Goal: Task Accomplishment & Management: Manage account settings

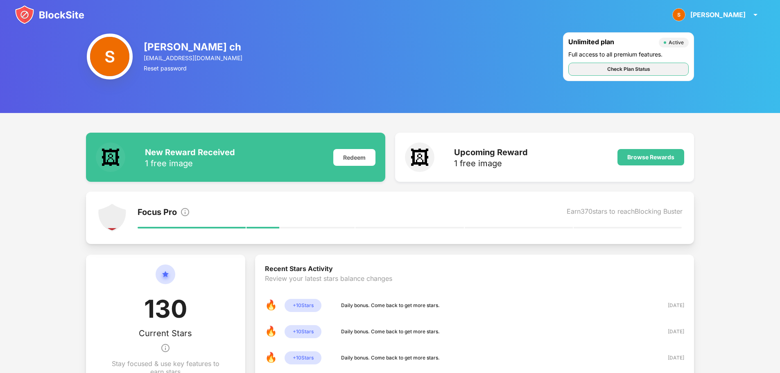
click at [620, 66] on div "Check Plan Status" at bounding box center [628, 69] width 43 height 8
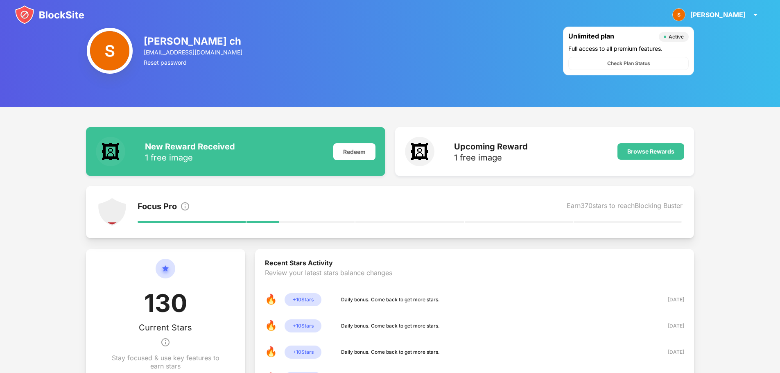
scroll to position [2, 0]
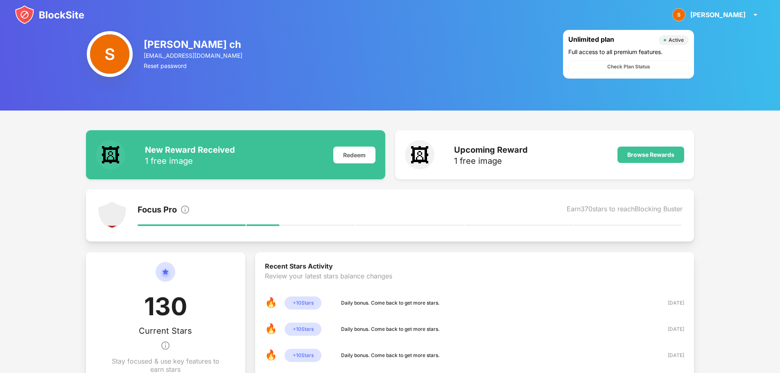
click at [24, 15] on img at bounding box center [50, 15] width 70 height 20
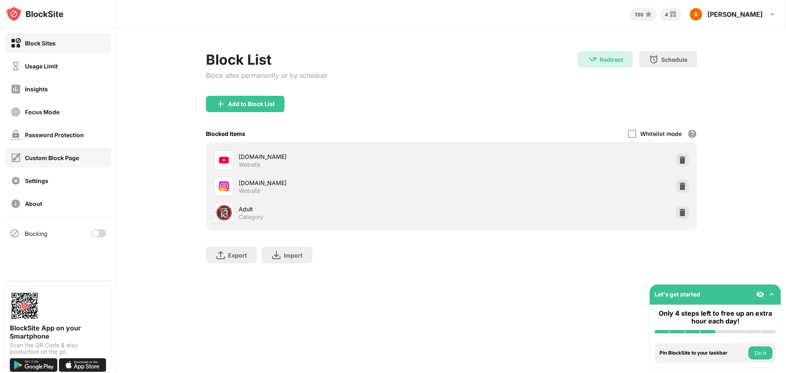
click at [75, 161] on div "Custom Block Page" at bounding box center [45, 158] width 68 height 10
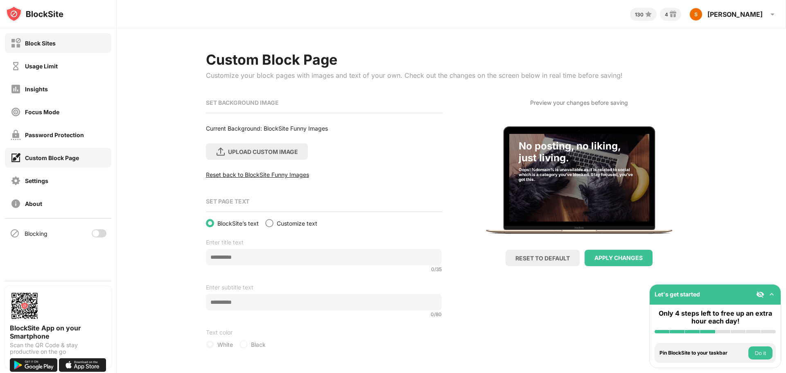
click at [25, 43] on div "Block Sites" at bounding box center [40, 43] width 31 height 7
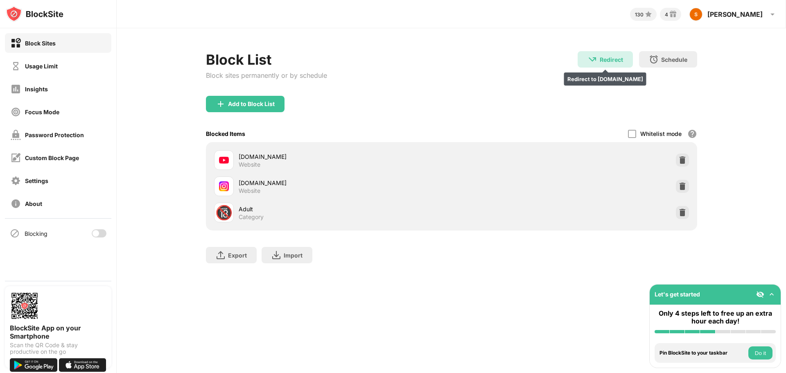
click at [603, 62] on div "Redirect" at bounding box center [611, 59] width 23 height 7
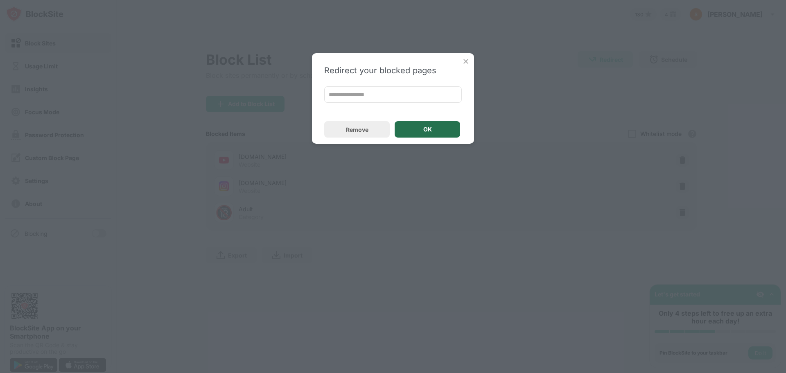
click at [423, 131] on div "OK" at bounding box center [428, 129] width 66 height 16
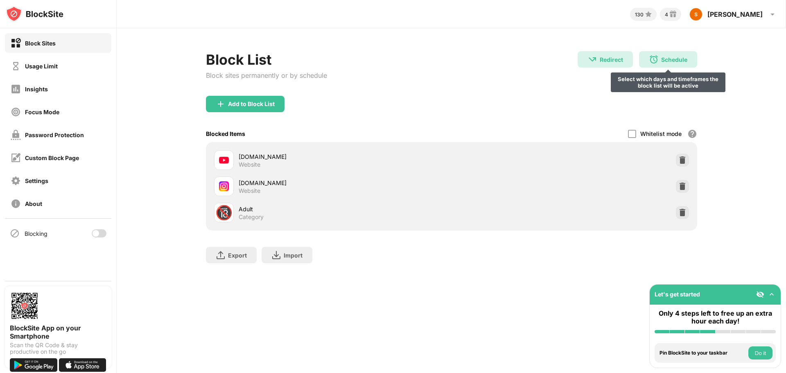
click at [660, 63] on div "Schedule Select which days and timeframes the block list will be active" at bounding box center [668, 59] width 58 height 16
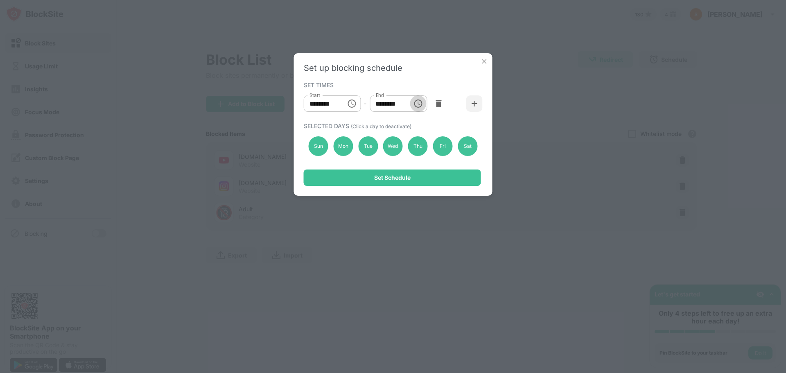
click at [420, 109] on button "Choose time, selected time is 1:00 PM" at bounding box center [418, 103] width 16 height 16
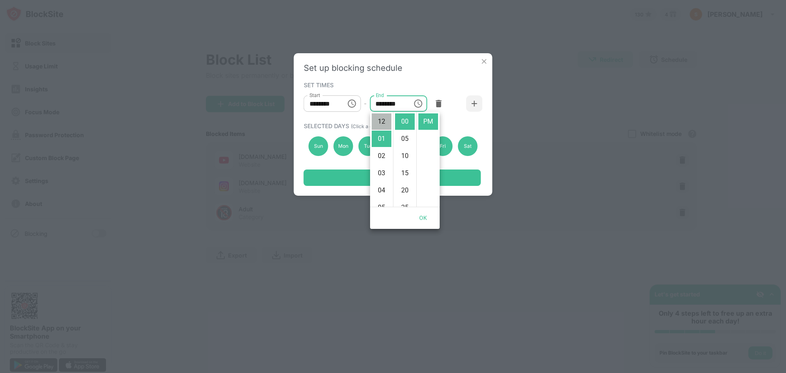
click at [378, 124] on li "12" at bounding box center [382, 121] width 20 height 16
type input "********"
click at [330, 102] on input "********" at bounding box center [322, 103] width 37 height 16
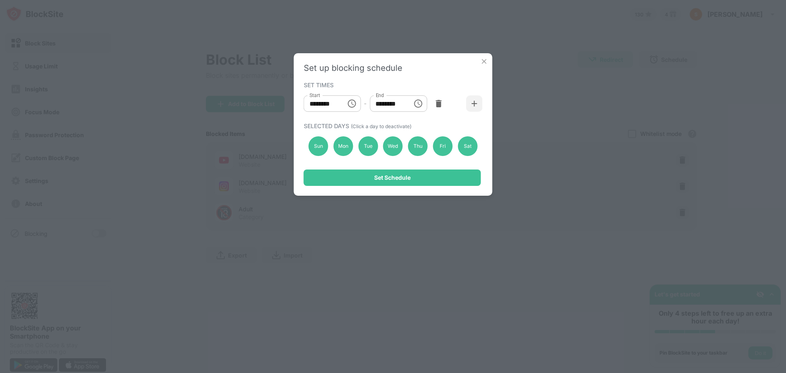
click at [351, 100] on icon "Choose time, selected time is 10:00 AM" at bounding box center [352, 103] width 8 height 8
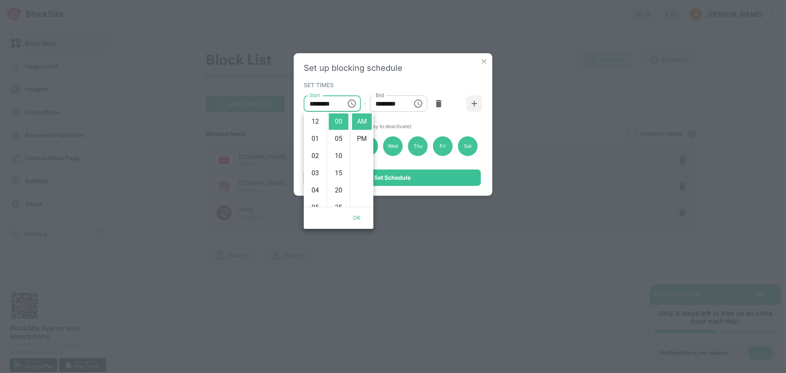
click at [314, 122] on li "12" at bounding box center [315, 121] width 20 height 16
type input "********"
click at [354, 216] on button "OK" at bounding box center [357, 217] width 26 height 15
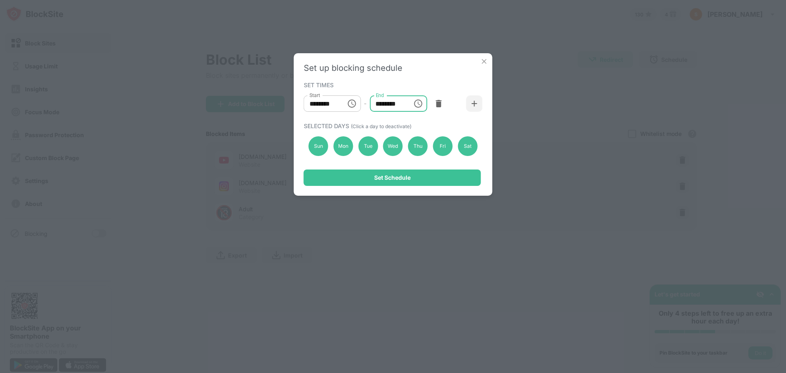
click at [389, 108] on input "********" at bounding box center [388, 103] width 37 height 16
click at [382, 104] on input "********" at bounding box center [388, 103] width 37 height 16
click at [414, 104] on icon "Choose time, selected time is 12:00 PM" at bounding box center [418, 104] width 10 height 10
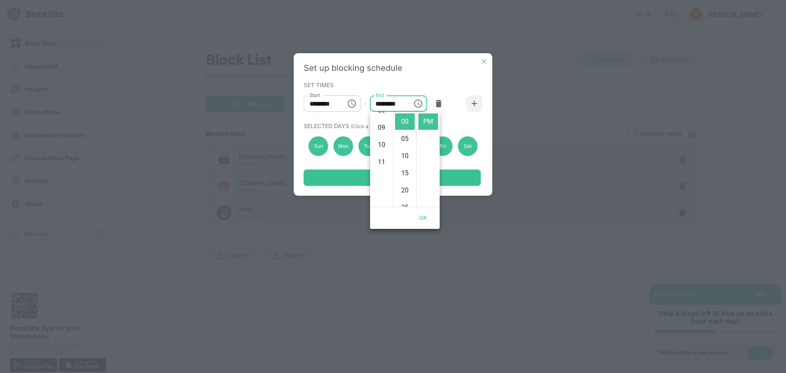
scroll to position [189, 0]
click at [380, 123] on li "11" at bounding box center [382, 121] width 20 height 16
click at [398, 119] on li "55" at bounding box center [405, 121] width 20 height 16
type input "********"
click at [426, 217] on button "OK" at bounding box center [423, 217] width 26 height 15
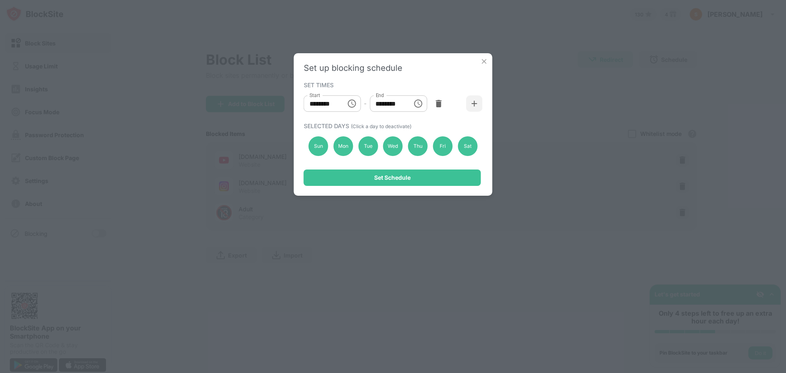
click at [425, 175] on div "Set Schedule" at bounding box center [392, 177] width 177 height 16
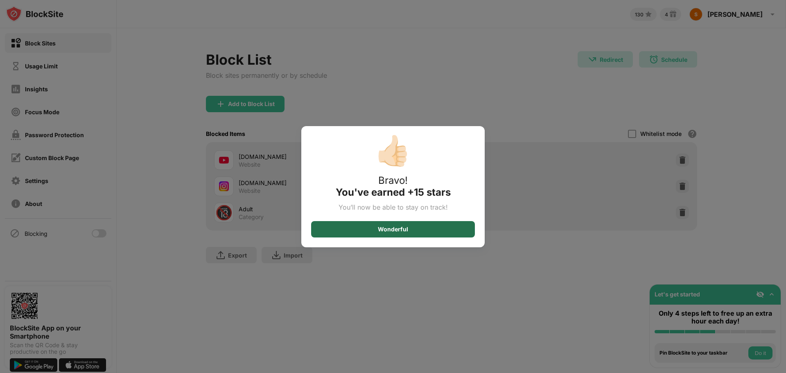
click at [444, 234] on div "Wonderful" at bounding box center [393, 229] width 164 height 16
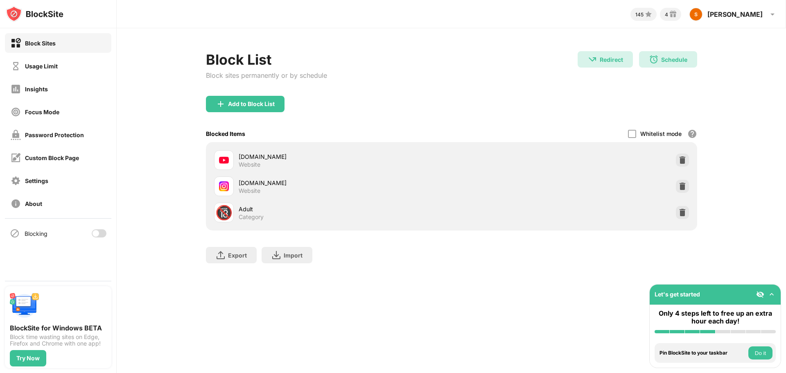
click at [257, 157] on div "[DOMAIN_NAME]" at bounding box center [345, 156] width 213 height 9
click at [593, 57] on img at bounding box center [593, 59] width 10 height 10
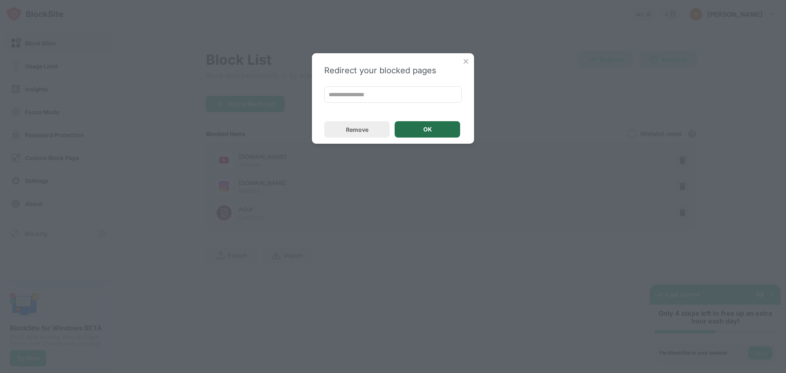
click at [429, 128] on div "OK" at bounding box center [427, 129] width 9 height 7
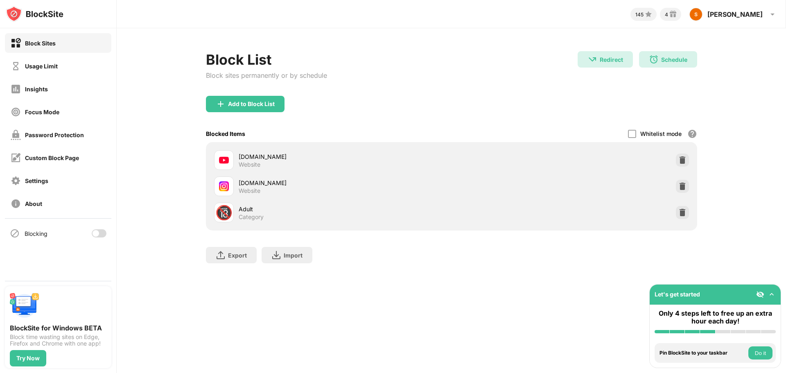
click at [246, 166] on div "Website" at bounding box center [250, 164] width 22 height 7
click at [70, 35] on div "Block Sites" at bounding box center [58, 43] width 106 height 20
click at [253, 181] on div "[DOMAIN_NAME]" at bounding box center [345, 183] width 213 height 9
click at [623, 67] on div "Redirect Redirect to annas-archive.org" at bounding box center [605, 59] width 55 height 16
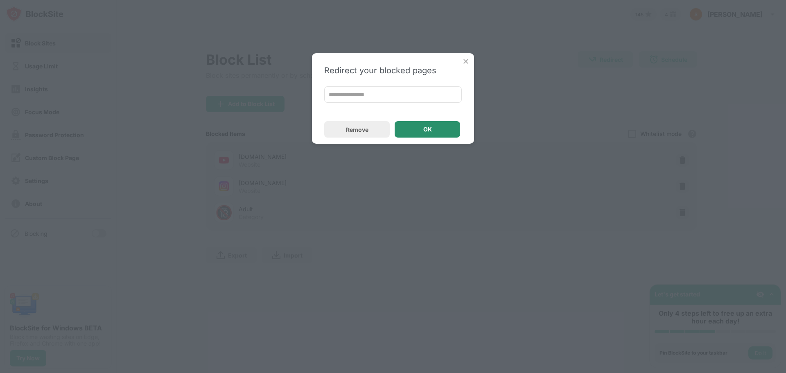
click at [451, 123] on div "OK" at bounding box center [428, 129] width 66 height 16
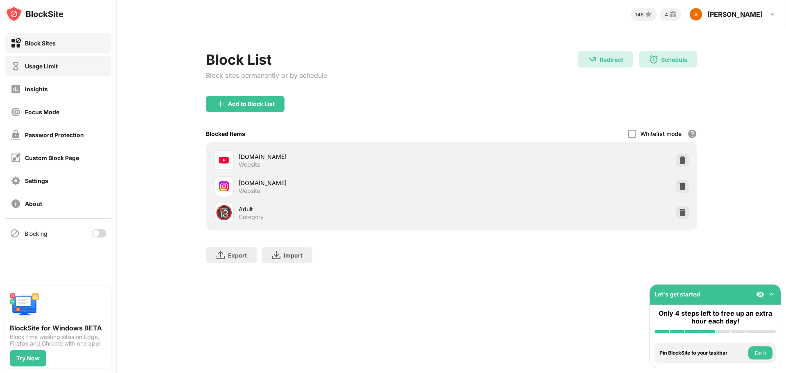
click at [73, 69] on div "Usage Limit" at bounding box center [58, 66] width 106 height 20
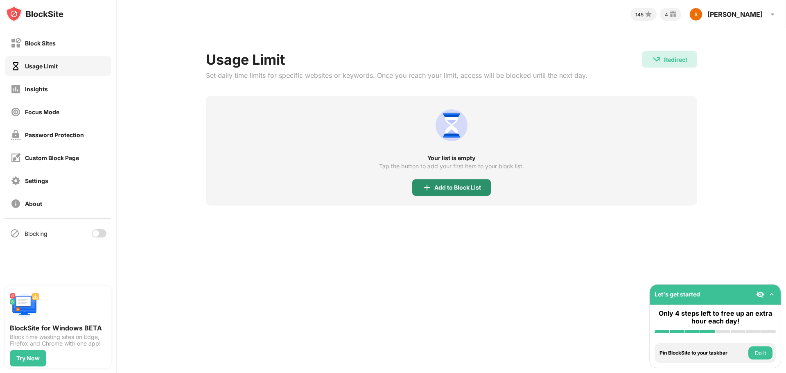
click at [436, 194] on div "Add to Block List" at bounding box center [451, 187] width 79 height 16
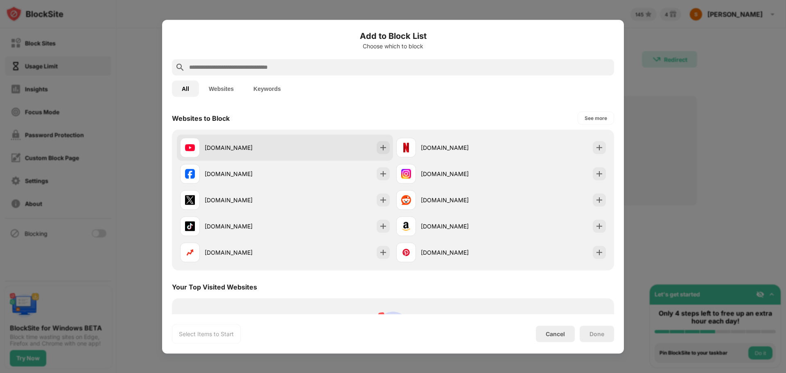
click at [323, 147] on div "[DOMAIN_NAME]" at bounding box center [285, 147] width 216 height 26
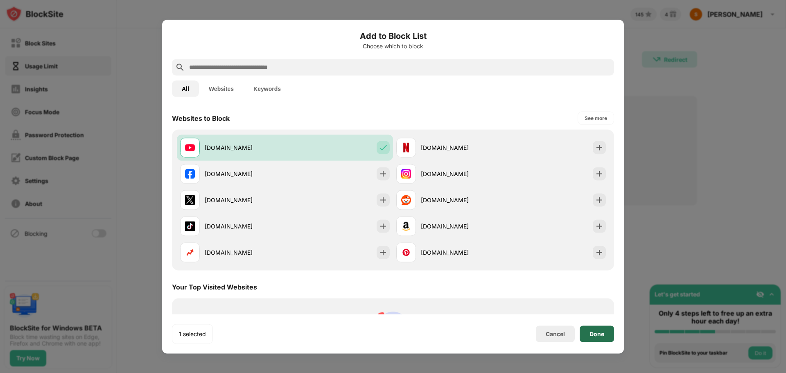
click at [583, 334] on div "Done" at bounding box center [597, 333] width 34 height 16
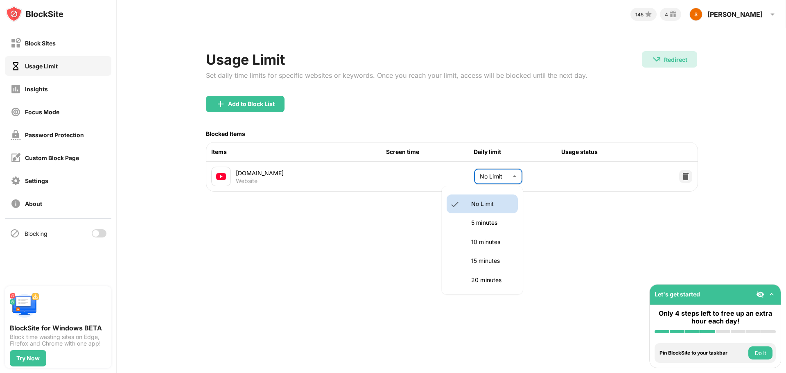
click at [501, 184] on body "Block Sites Usage Limit Insights Focus Mode Password Protection Custom Block Pa…" at bounding box center [393, 186] width 786 height 373
click at [493, 230] on li "5 minutes" at bounding box center [482, 222] width 71 height 19
type input "*"
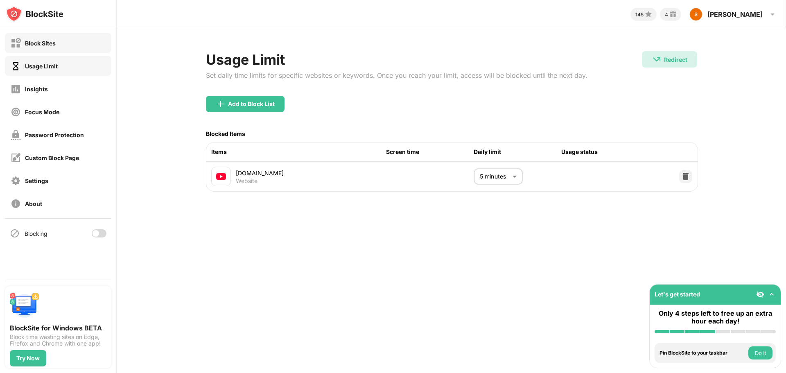
click at [43, 46] on div "Block Sites" at bounding box center [40, 43] width 31 height 7
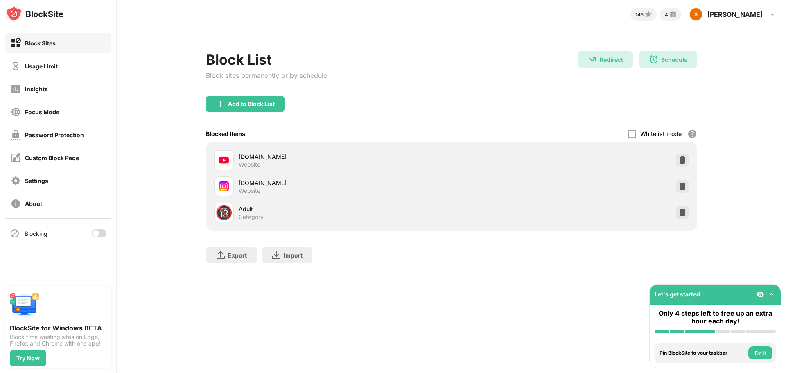
click at [248, 159] on div "[DOMAIN_NAME]" at bounding box center [345, 156] width 213 height 9
click at [100, 232] on div at bounding box center [99, 233] width 15 height 8
click at [96, 235] on div at bounding box center [96, 233] width 7 height 7
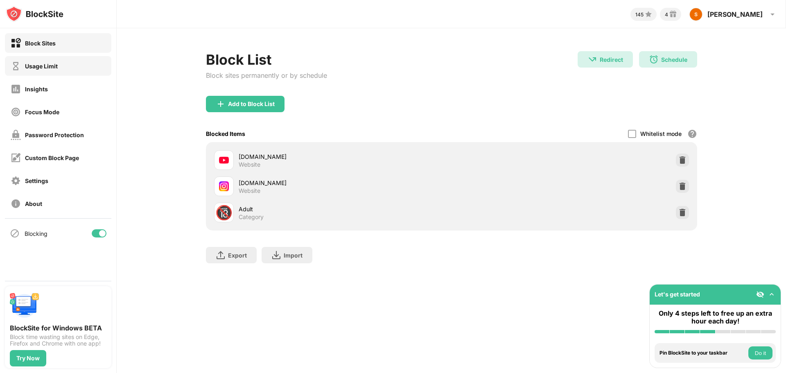
click at [80, 70] on div "Usage Limit" at bounding box center [58, 66] width 106 height 20
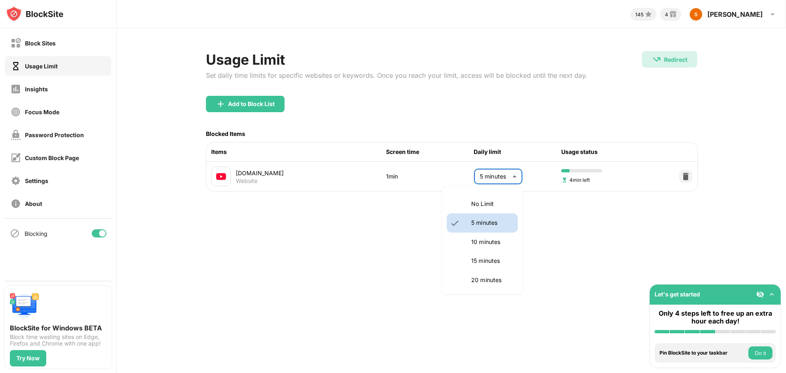
click at [481, 178] on body "Block Sites Usage Limit Insights Focus Mode Password Protection Custom Block Pa…" at bounding box center [393, 186] width 786 height 373
click at [395, 178] on div at bounding box center [393, 186] width 786 height 373
